Goal: Information Seeking & Learning: Learn about a topic

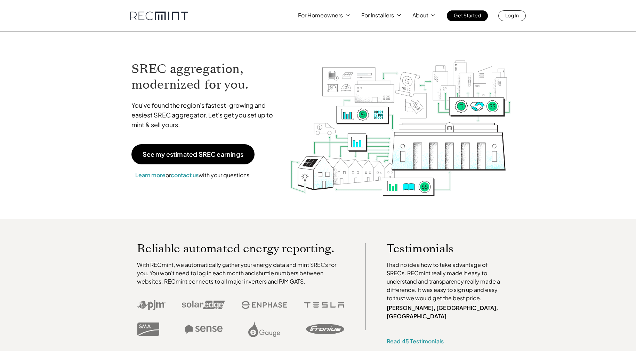
scroll to position [70, 0]
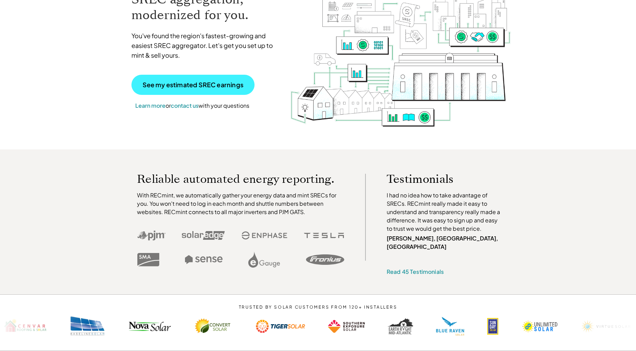
click at [202, 86] on p "See my estimated SREC earnings" at bounding box center [193, 85] width 101 height 6
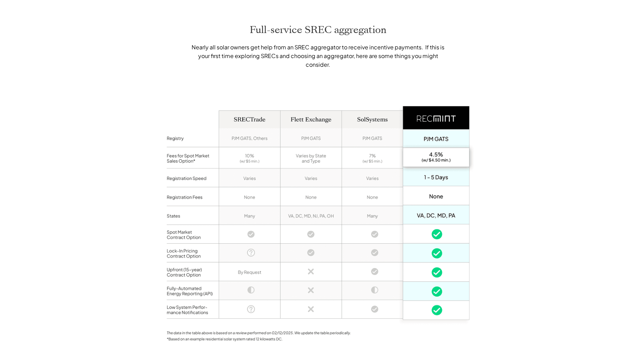
scroll to position [417, 0]
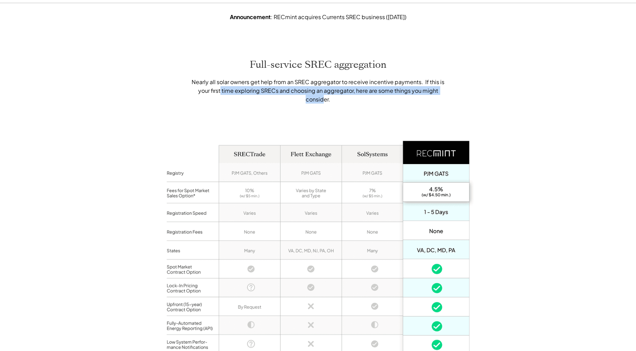
drag, startPoint x: 221, startPoint y: 83, endPoint x: 325, endPoint y: 90, distance: 104.6
click at [325, 90] on p "Nearly all solar owners get help from an SREC aggregator to receive incentive p…" at bounding box center [318, 91] width 258 height 26
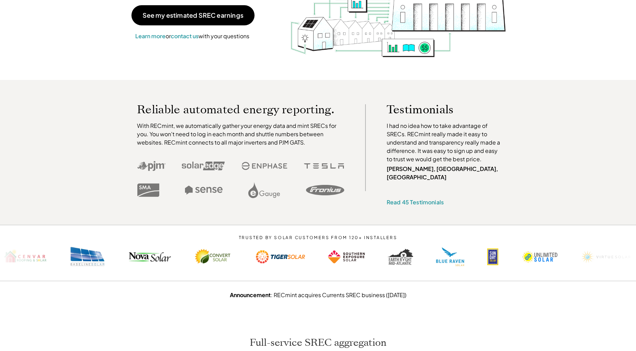
scroll to position [0, 0]
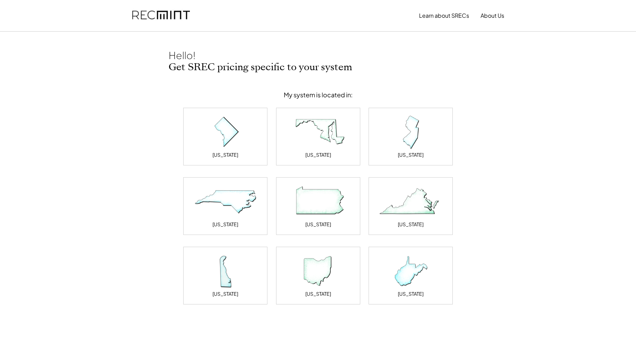
scroll to position [35, 0]
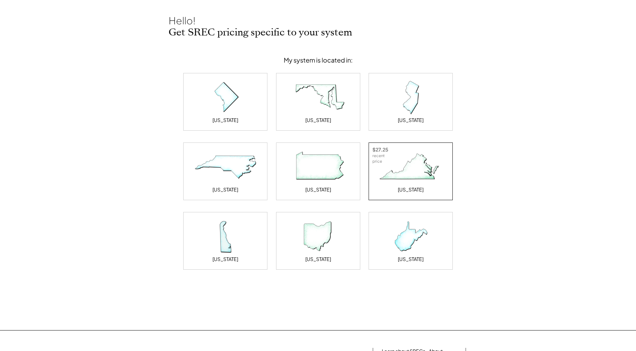
click at [400, 167] on img at bounding box center [411, 167] width 70 height 35
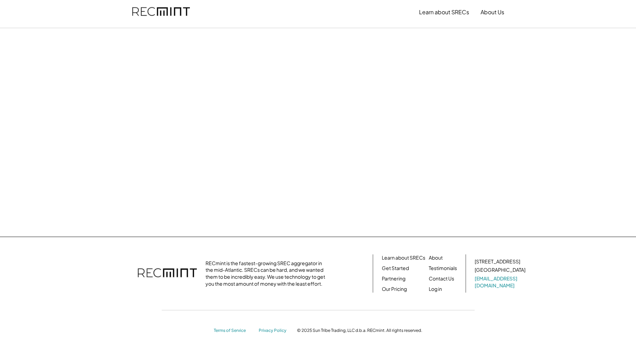
scroll to position [0, 0]
